Goal: Task Accomplishment & Management: Use online tool/utility

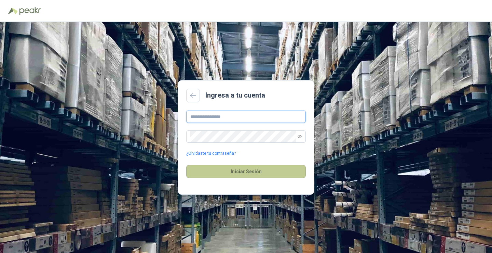
type input "**********"
click at [227, 172] on button "Iniciar Sesión" at bounding box center [246, 171] width 120 height 13
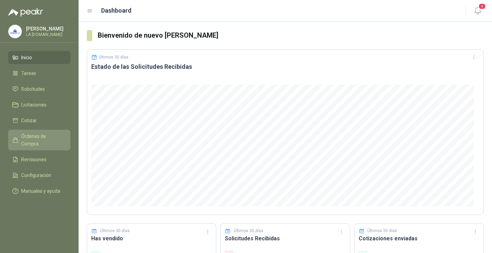
click at [60, 137] on span "Órdenes de Compra" at bounding box center [42, 139] width 43 height 15
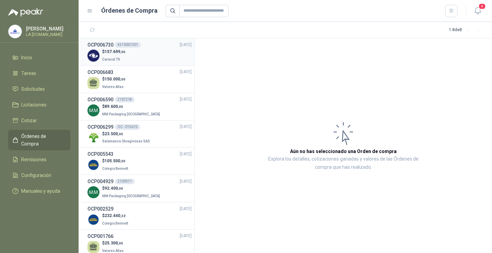
click at [144, 55] on div "$ 157.699 ,06 Caracol TV" at bounding box center [140, 56] width 104 height 14
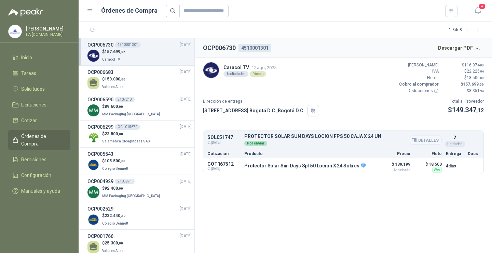
click at [426, 139] on button "Detalles" at bounding box center [426, 139] width 32 height 9
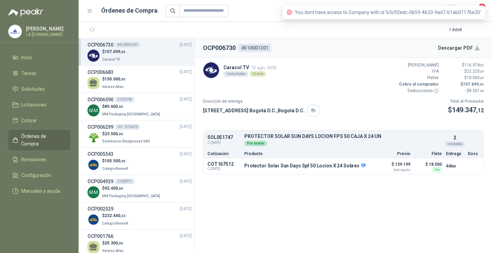
click at [404, 106] on div "Dirección de entrega [STREET_ADDRESS] , [GEOGRAPHIC_DATA] D.C. Total al Proveed…" at bounding box center [343, 107] width 281 height 18
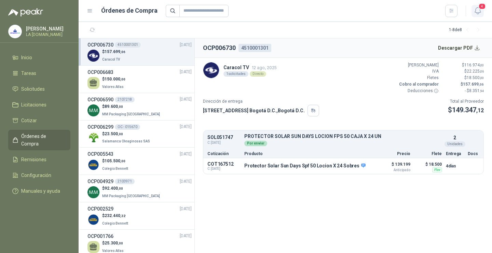
click at [476, 8] on icon "button" at bounding box center [478, 10] width 9 height 9
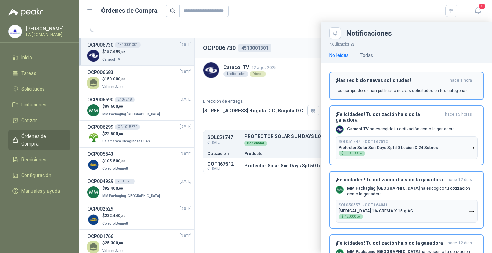
click at [378, 89] on p "Los compradores han publicado nuevas solicitudes en tus categorías." at bounding box center [402, 91] width 133 height 6
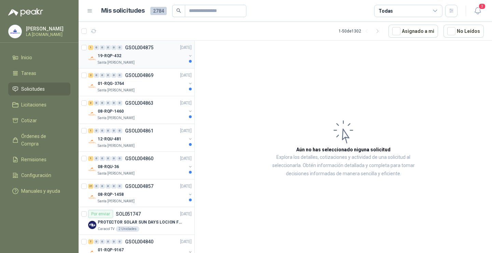
click at [150, 57] on div "19-RQP-432" at bounding box center [142, 56] width 89 height 8
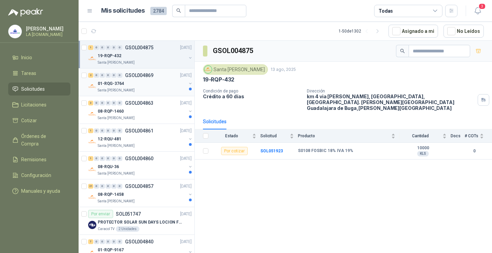
click at [152, 83] on div "01-RQG-3764" at bounding box center [142, 83] width 89 height 8
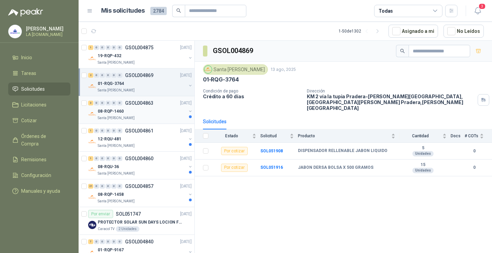
click at [151, 110] on div "08-RQP-1460" at bounding box center [142, 111] width 89 height 8
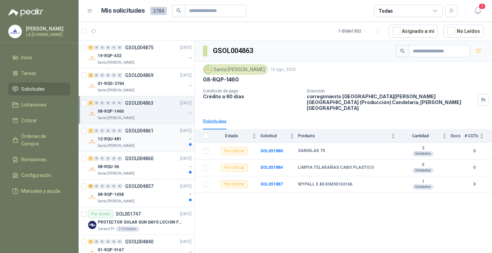
click at [147, 137] on div "12-RQU-481" at bounding box center [142, 139] width 89 height 8
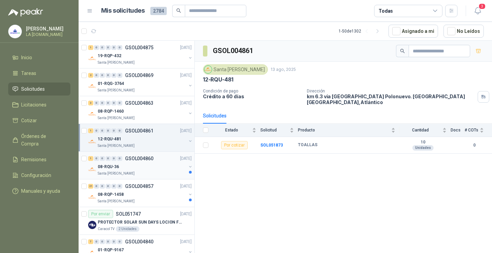
click at [140, 162] on div "1 0 0 0 0 0 GSOL004860 13/08/25" at bounding box center [140, 158] width 105 height 8
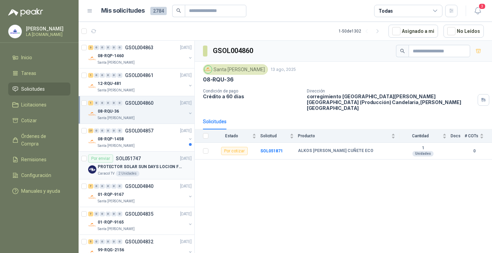
scroll to position [68, 0]
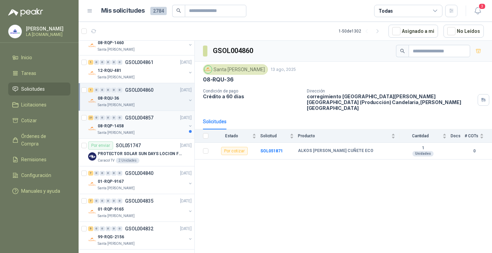
click at [142, 121] on div "21 0 0 0 0 0 GSOL004857 13/08/25" at bounding box center [140, 117] width 105 height 8
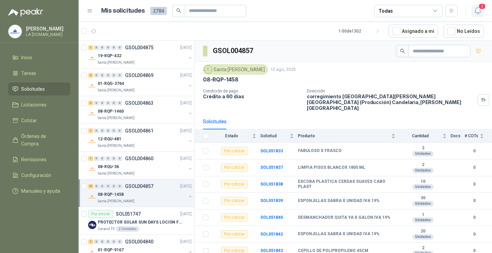
click at [476, 10] on icon "button" at bounding box center [478, 11] width 6 height 6
